Goal: Transaction & Acquisition: Book appointment/travel/reservation

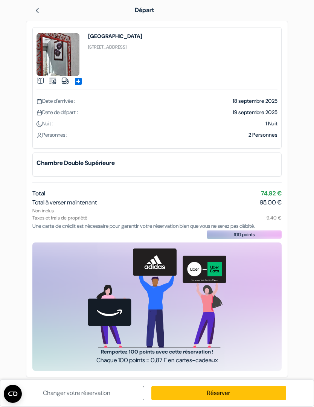
click at [225, 392] on link "Réserver" at bounding box center [218, 393] width 135 height 14
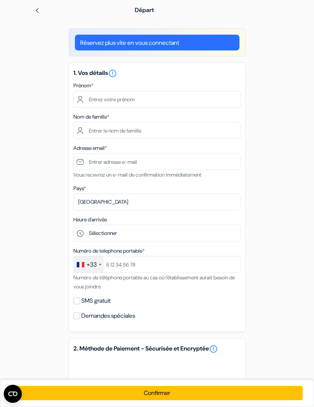
scroll to position [0, 0]
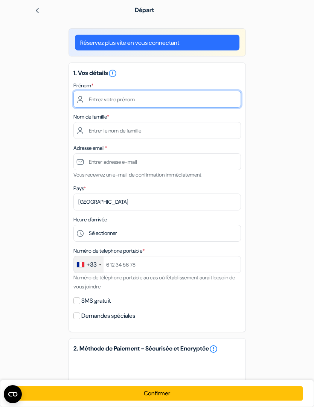
click at [191, 101] on input "text" at bounding box center [157, 99] width 168 height 17
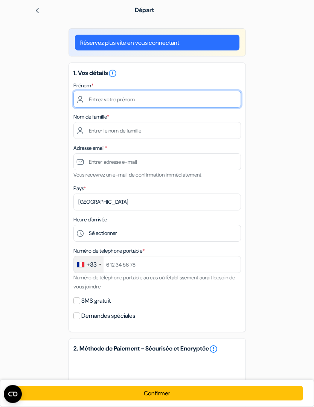
type input "Chrissie"
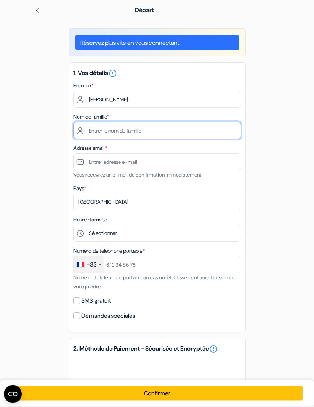
type input "Trinder"
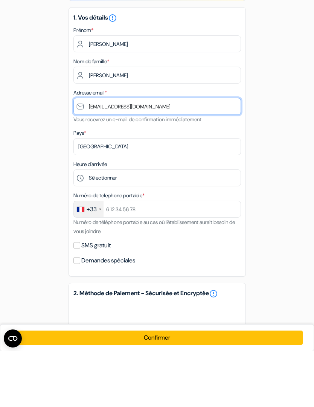
type input "[EMAIL_ADDRESS][DOMAIN_NAME]"
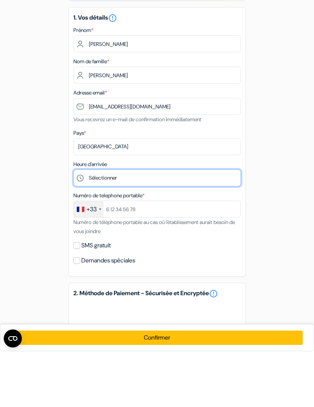
click at [177, 225] on select "Sélectionner 14:00 15:00 16:00 17:00 18:00 19:00 20:00 21:00" at bounding box center [157, 233] width 168 height 17
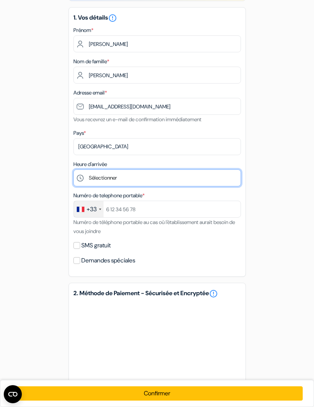
select select "17"
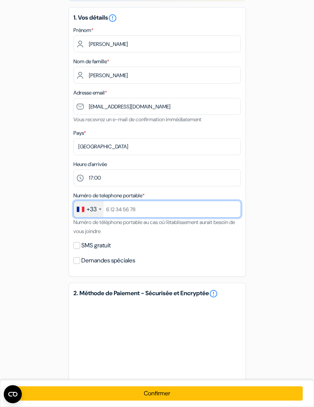
click at [148, 208] on input "text" at bounding box center [157, 209] width 168 height 17
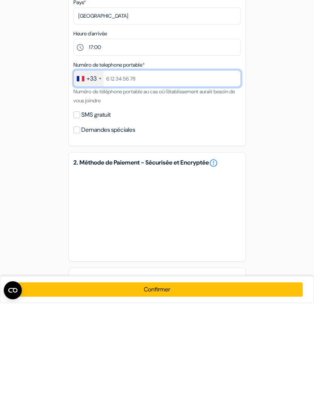
scroll to position [83, 0]
type input "7"
type input "07861705219"
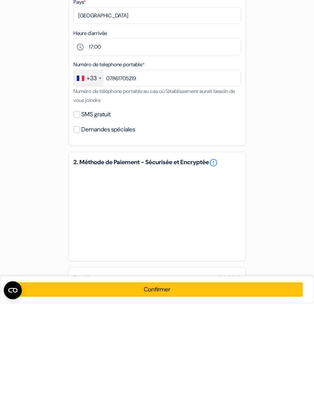
click at [88, 178] on div "+33" at bounding box center [92, 182] width 10 height 9
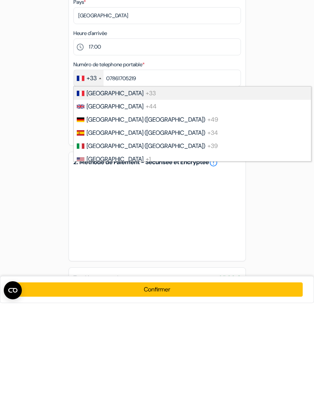
scroll to position [149, 0]
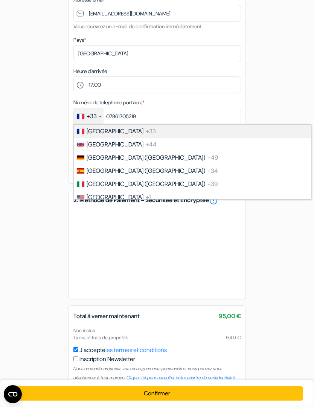
click at [127, 145] on span "United Kingdom" at bounding box center [115, 144] width 57 height 8
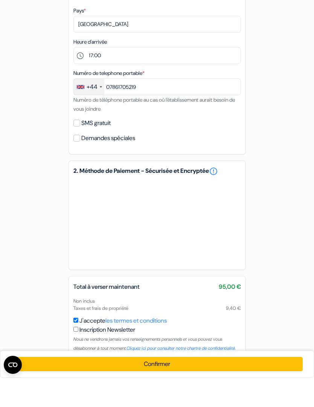
click at [79, 149] on input "SMS gratuit" at bounding box center [76, 152] width 7 height 7
checkbox input "true"
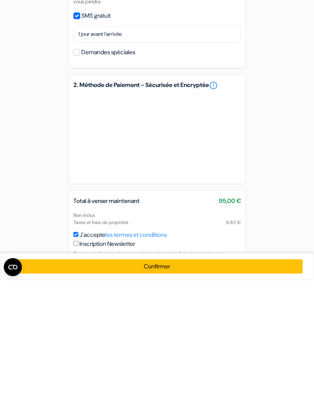
scroll to position [194, 0]
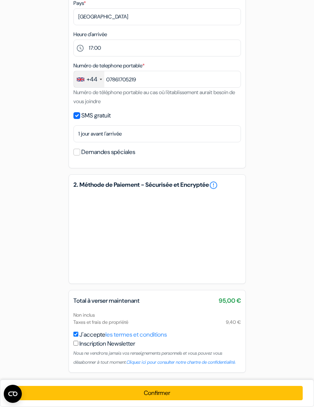
click at [159, 393] on button "Confirmer Loading..." at bounding box center [156, 393] width 291 height 14
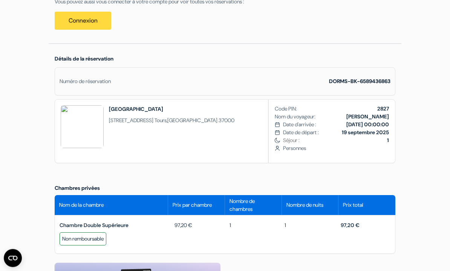
scroll to position [179, 0]
